Goal: Transaction & Acquisition: Obtain resource

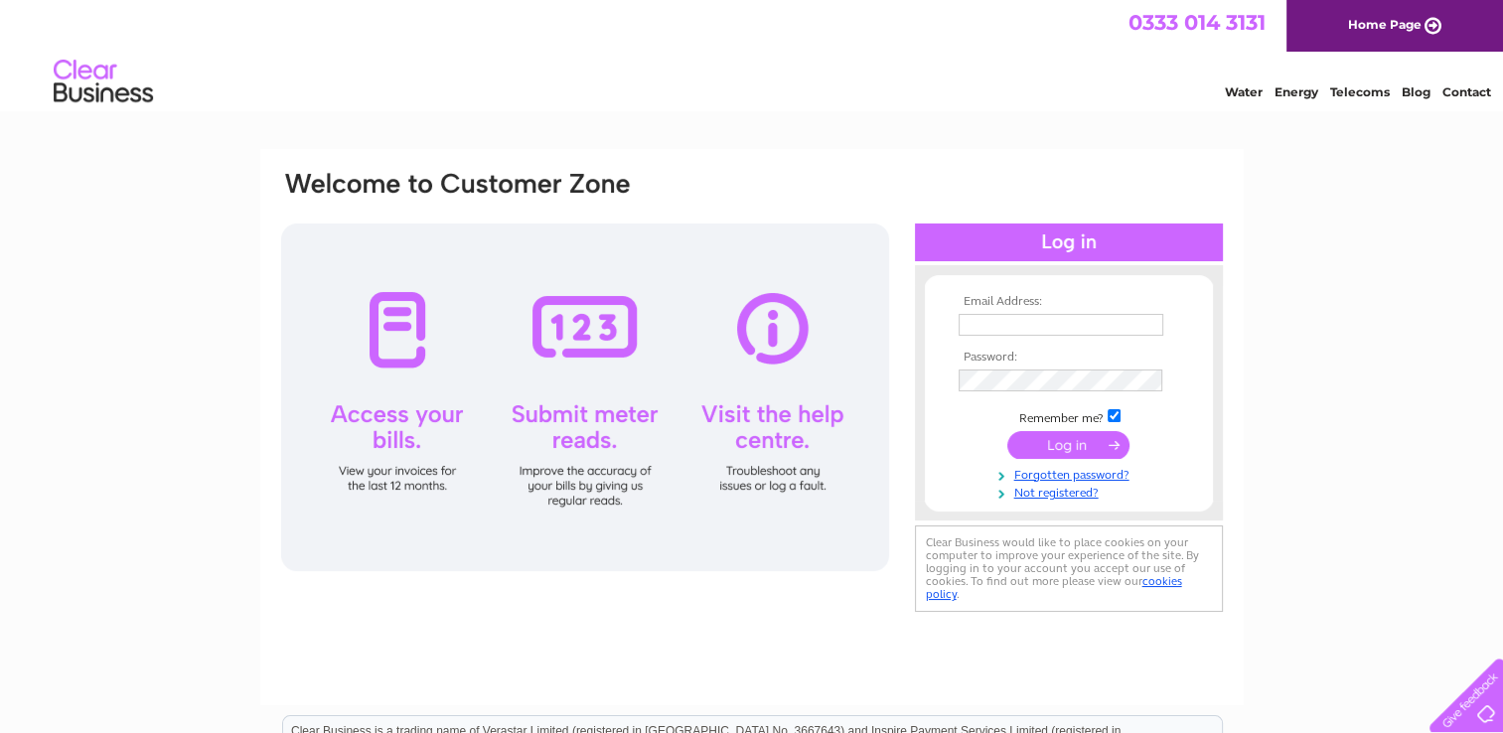
click at [994, 324] on input "text" at bounding box center [1060, 325] width 205 height 22
type input "[EMAIL_ADDRESS][PERSON_NAME][DOMAIN_NAME]"
click at [968, 395] on td at bounding box center [1068, 380] width 230 height 32
click at [1007, 432] on input "submit" at bounding box center [1068, 446] width 122 height 28
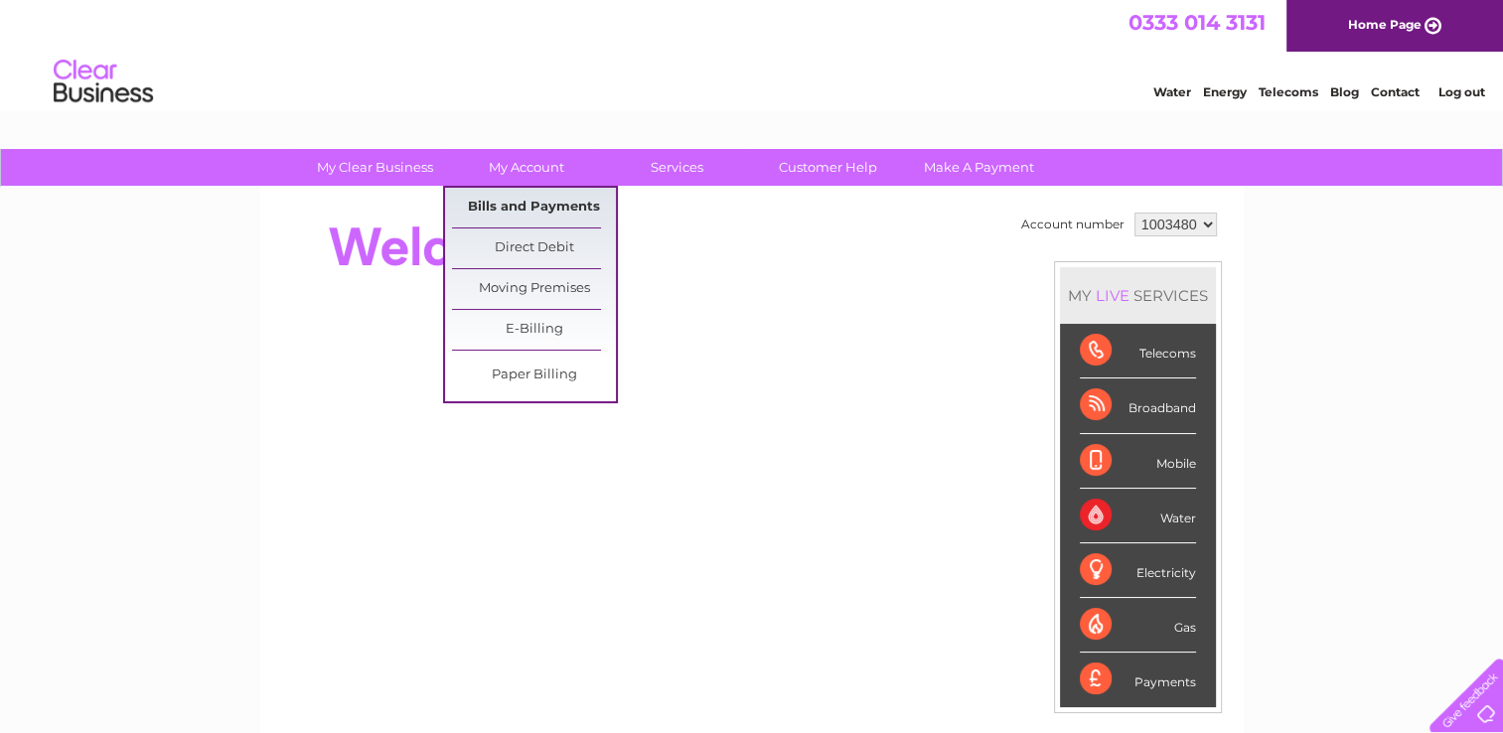
click at [539, 210] on link "Bills and Payments" at bounding box center [534, 208] width 164 height 40
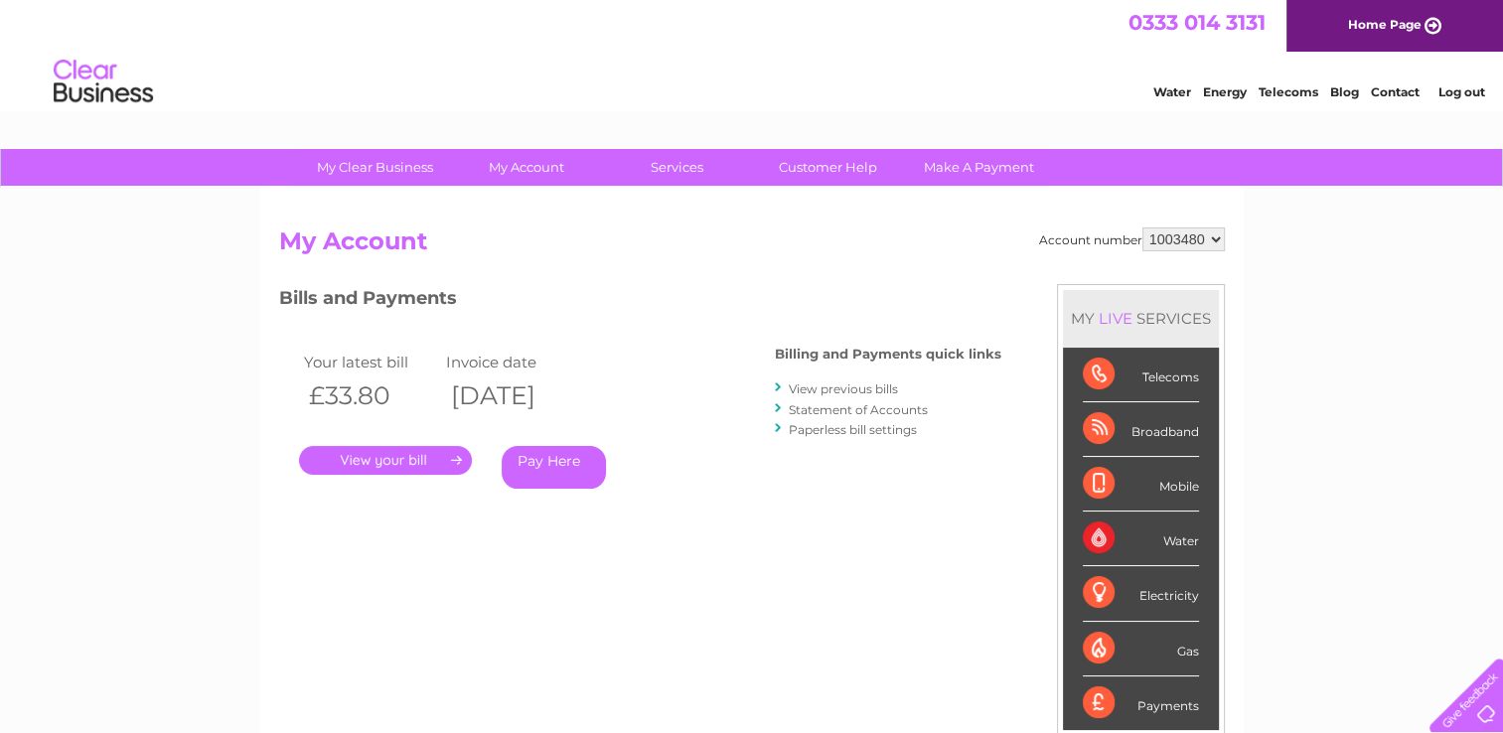
click at [808, 391] on link "View previous bills" at bounding box center [843, 388] width 109 height 15
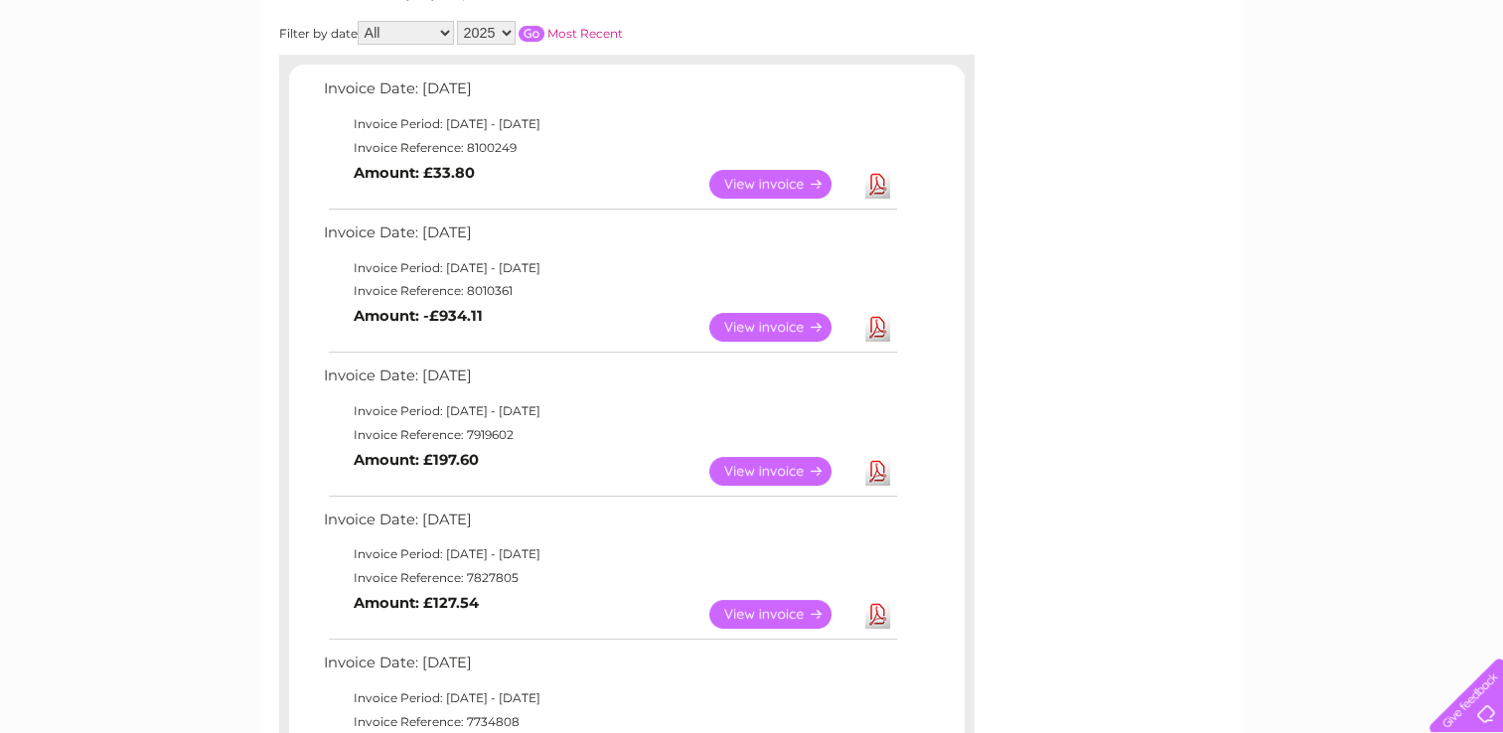
scroll to position [298, 0]
click at [809, 174] on link "View" at bounding box center [782, 183] width 146 height 29
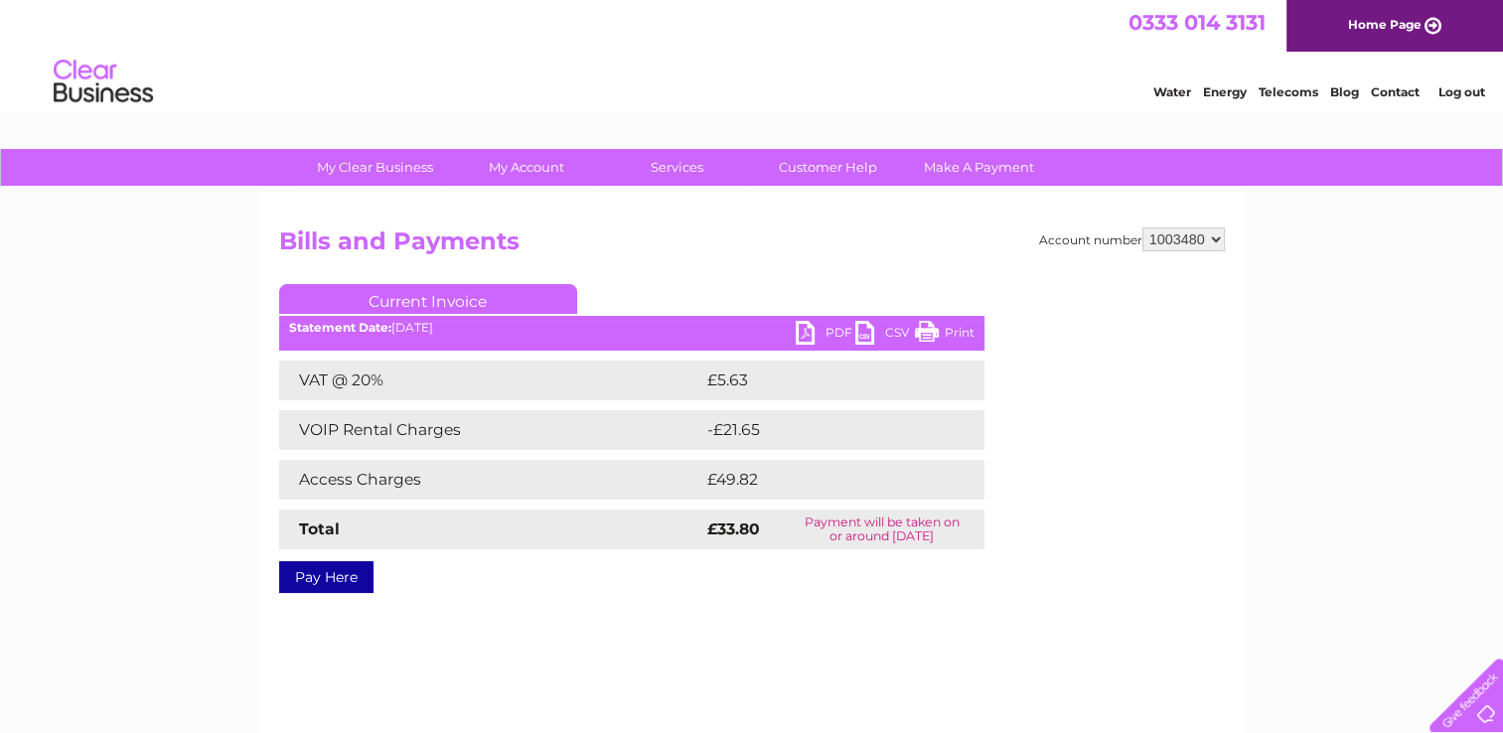
click at [795, 335] on link "PDF" at bounding box center [825, 335] width 60 height 29
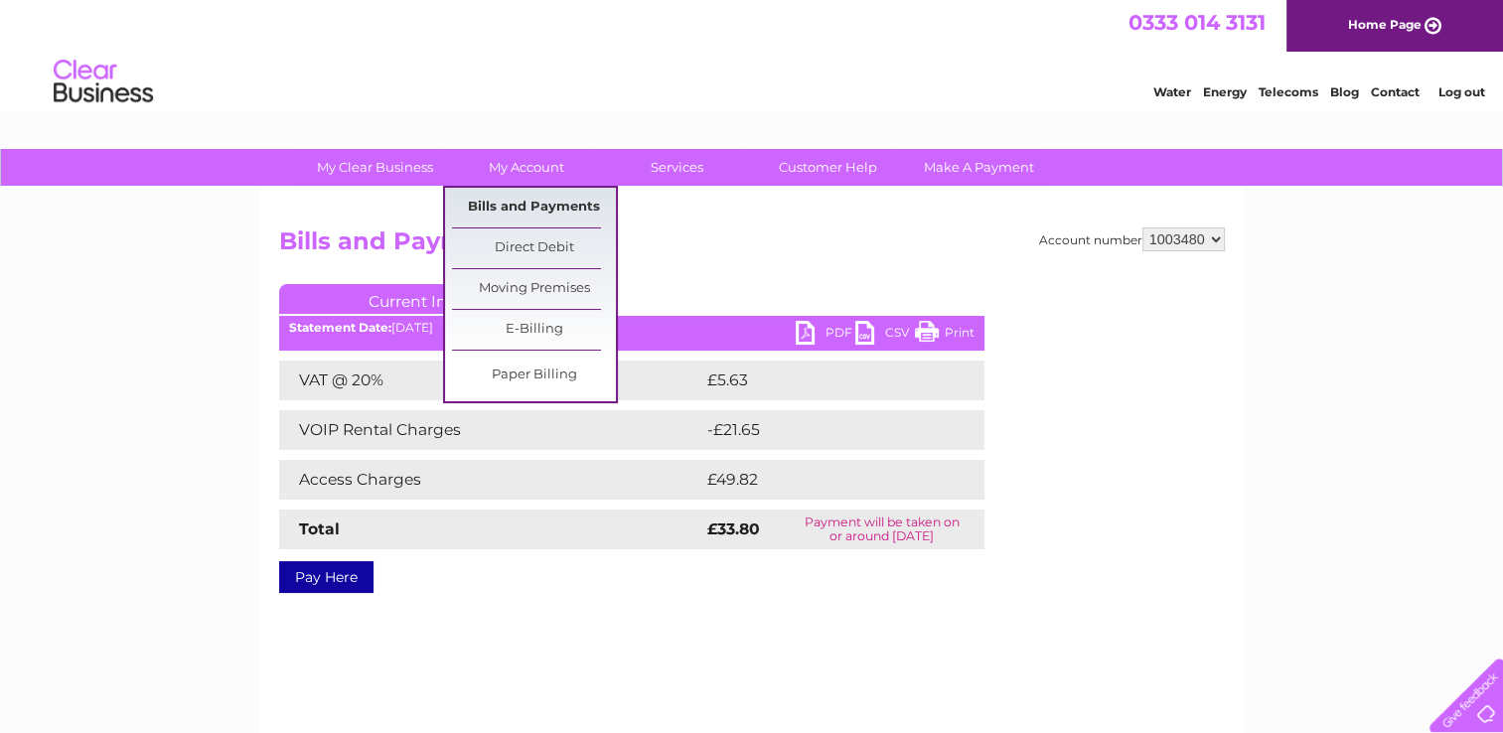
click at [533, 207] on link "Bills and Payments" at bounding box center [534, 208] width 164 height 40
click at [560, 198] on link "Bills and Payments" at bounding box center [534, 208] width 164 height 40
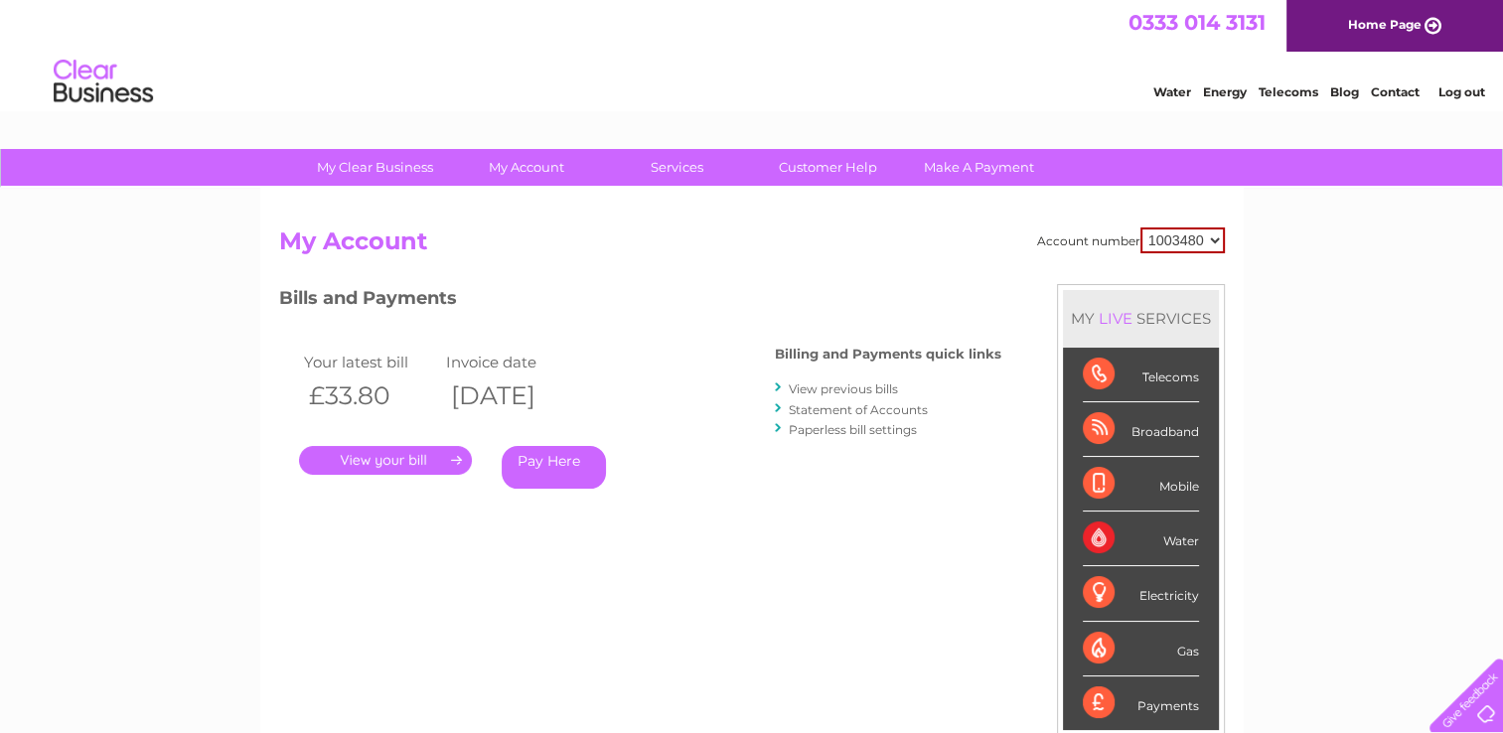
click at [834, 391] on link "View previous bills" at bounding box center [843, 388] width 109 height 15
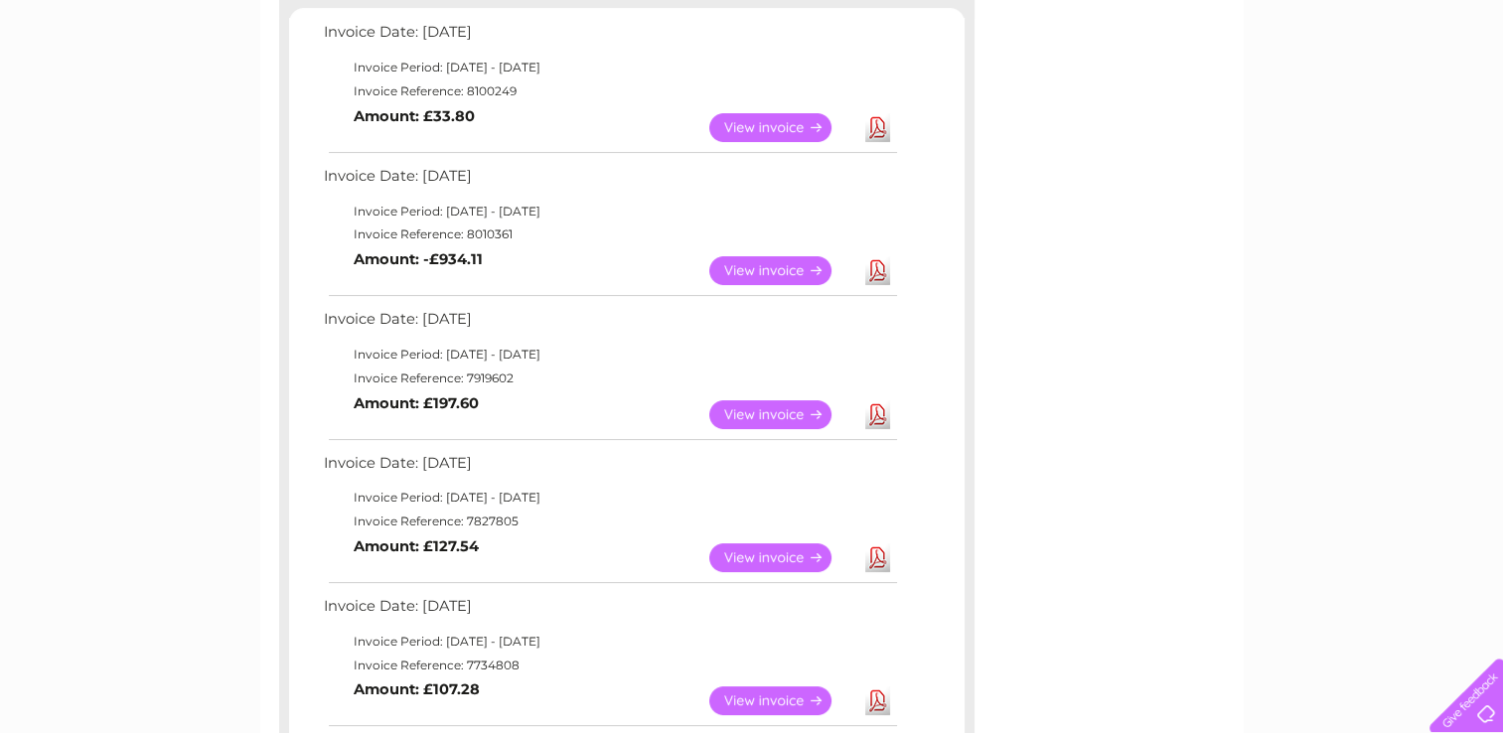
scroll to position [397, 0]
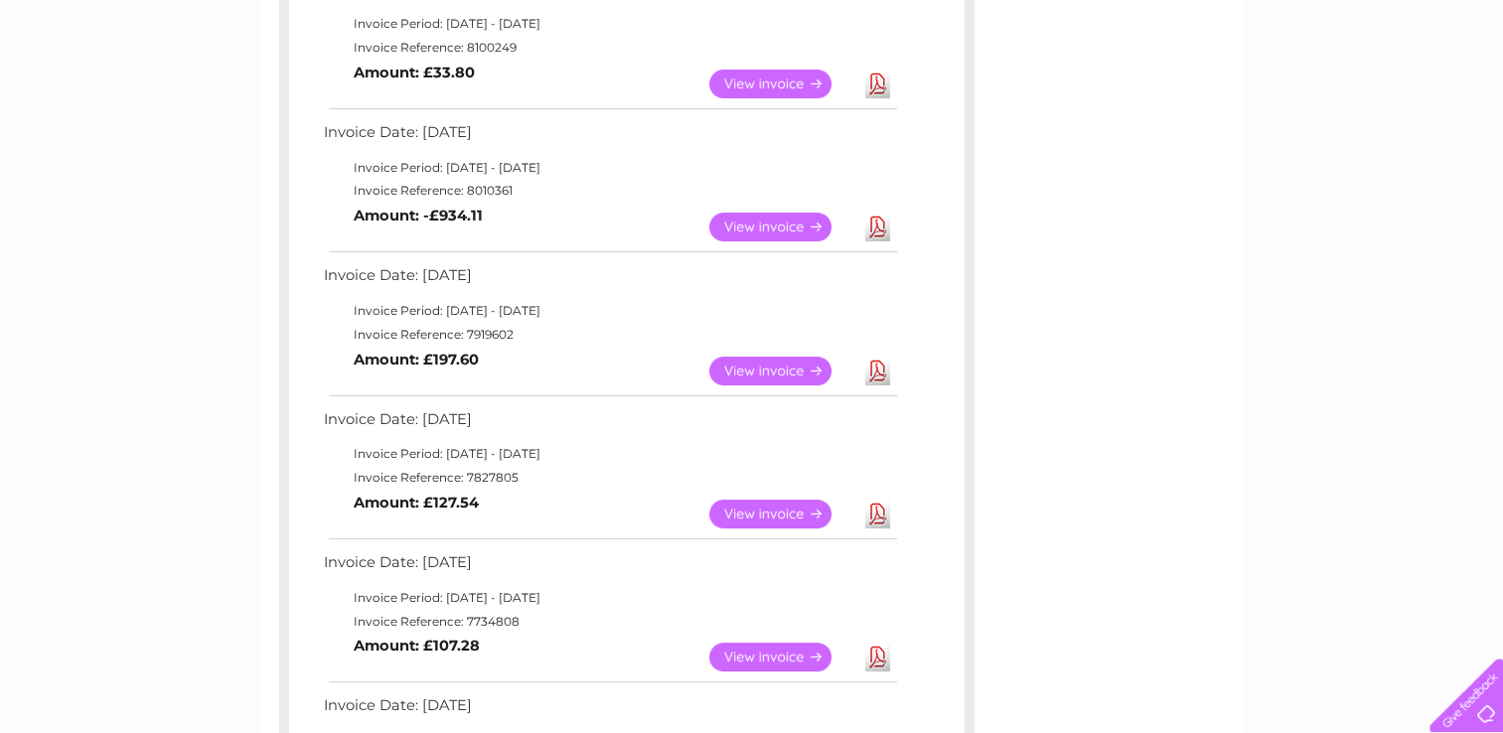
click at [809, 371] on link "View" at bounding box center [782, 371] width 146 height 29
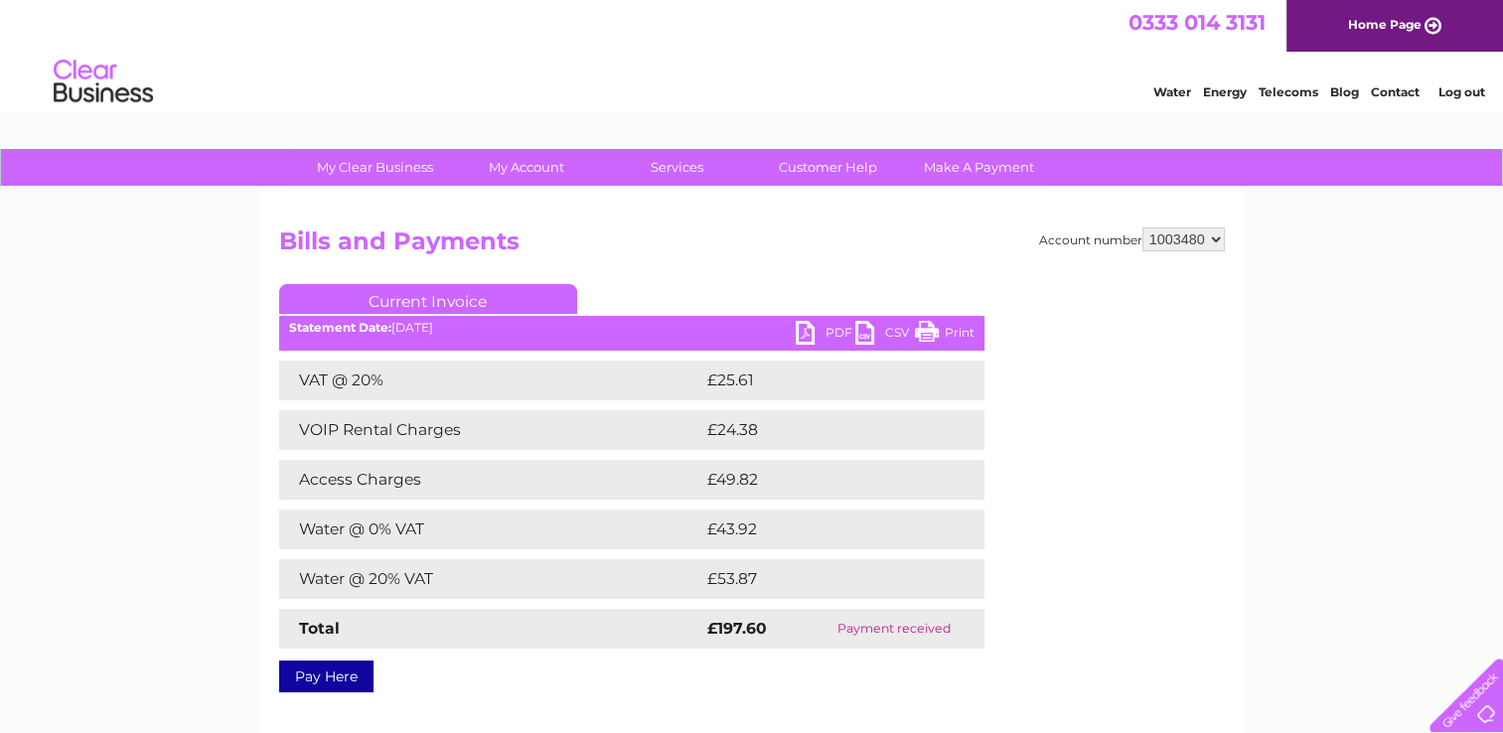
click at [803, 332] on link "PDF" at bounding box center [825, 335] width 60 height 29
click at [1461, 93] on link "Log out" at bounding box center [1460, 91] width 47 height 15
